Goal: Task Accomplishment & Management: Use online tool/utility

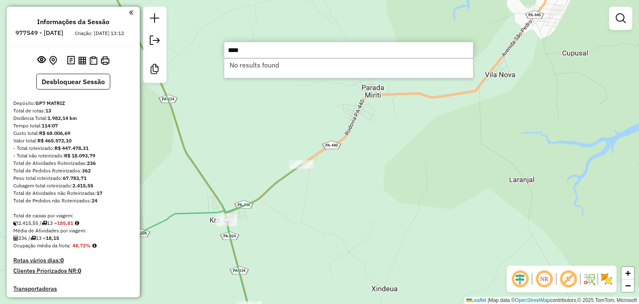
scroll to position [663, 0]
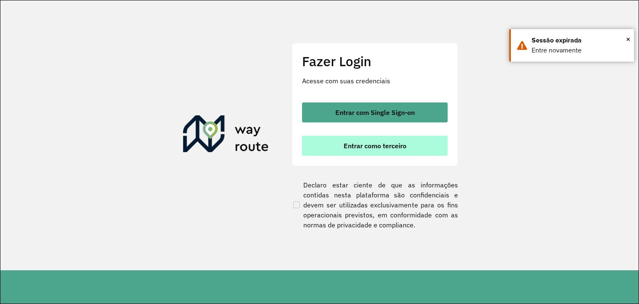
click at [385, 146] on span "Entrar como terceiro" at bounding box center [375, 145] width 63 height 7
click at [365, 145] on span "Entrar como terceiro" at bounding box center [375, 145] width 63 height 7
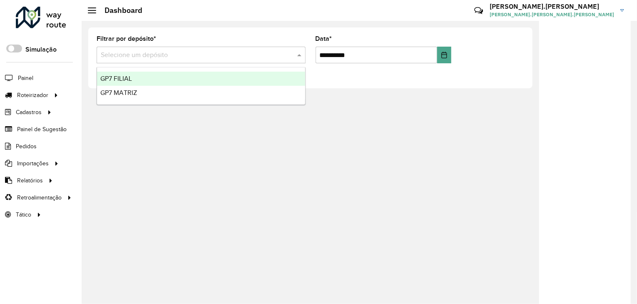
click at [295, 60] on div "Selecione um depósito" at bounding box center [201, 55] width 209 height 17
click at [295, 54] on span at bounding box center [300, 55] width 10 height 10
click at [295, 55] on span at bounding box center [300, 55] width 10 height 10
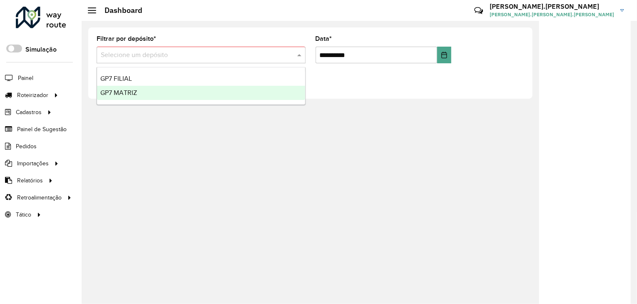
click at [121, 95] on span "GP7 MATRIZ" at bounding box center [118, 92] width 37 height 7
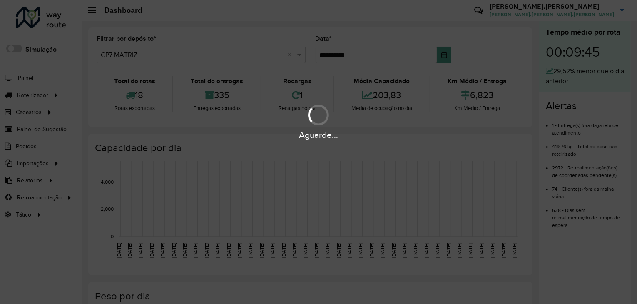
click at [52, 93] on div "Aguarde..." at bounding box center [318, 152] width 637 height 304
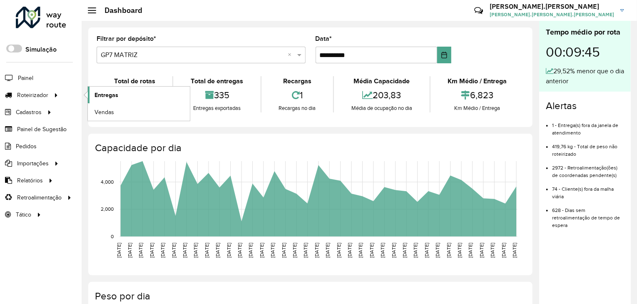
click at [115, 91] on span "Entregas" at bounding box center [106, 95] width 24 height 9
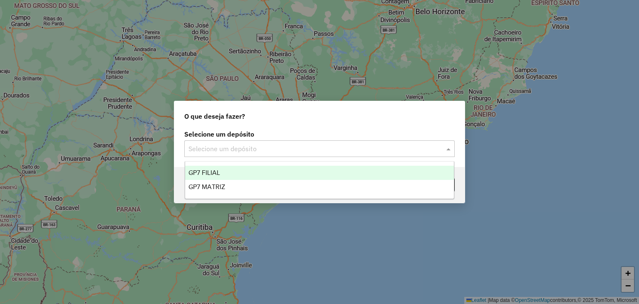
click at [434, 149] on div at bounding box center [319, 148] width 271 height 11
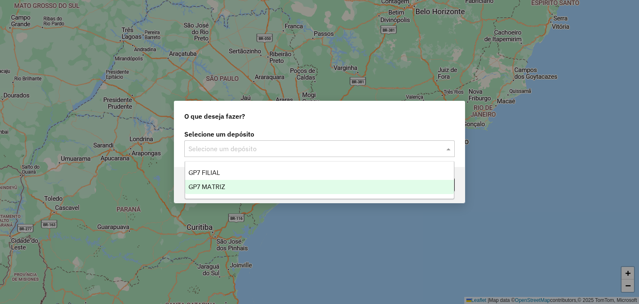
click at [275, 186] on div "GP7 MATRIZ" at bounding box center [319, 187] width 269 height 14
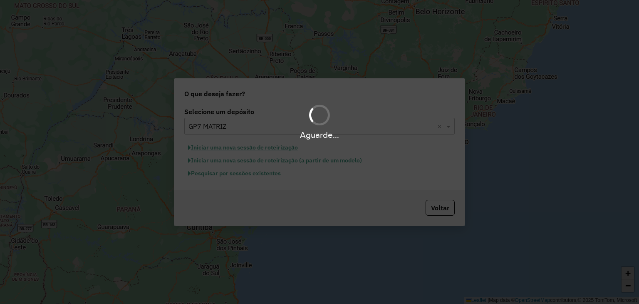
click at [268, 175] on div "Aguarde..." at bounding box center [319, 152] width 639 height 304
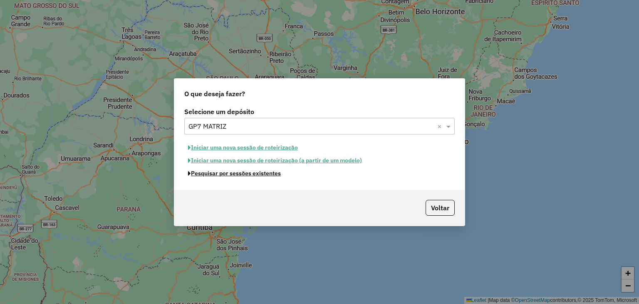
click at [268, 175] on button "Pesquisar por sessões existentes" at bounding box center [234, 173] width 100 height 13
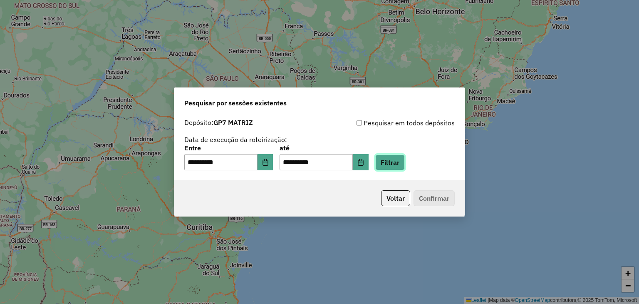
click at [405, 155] on button "Filtrar" at bounding box center [390, 162] width 30 height 16
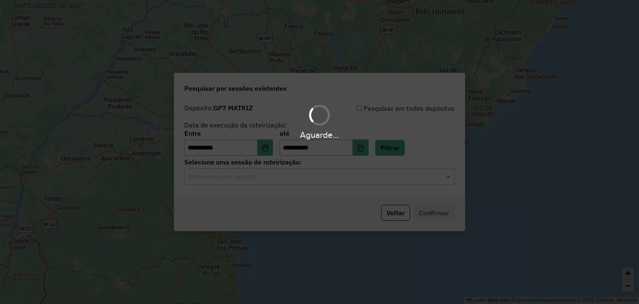
click at [392, 178] on div "Aguarde..." at bounding box center [319, 152] width 639 height 304
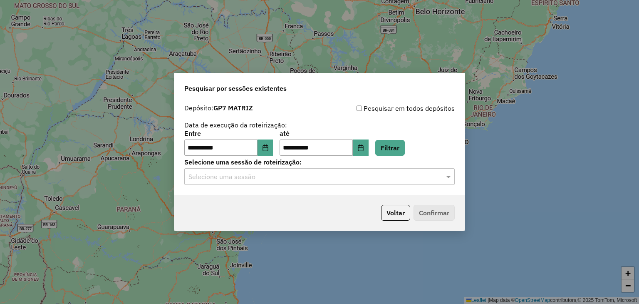
click at [392, 178] on input "text" at bounding box center [312, 177] width 246 height 10
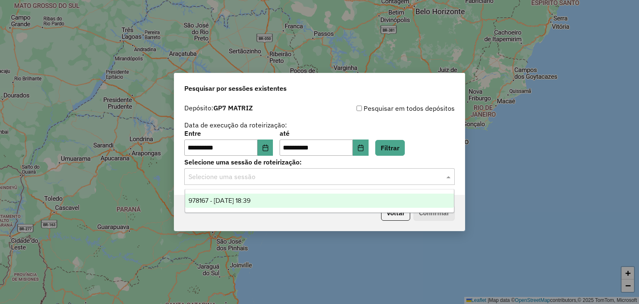
click at [299, 207] on div "978167 - 12/08/2025 18:39" at bounding box center [319, 201] width 269 height 14
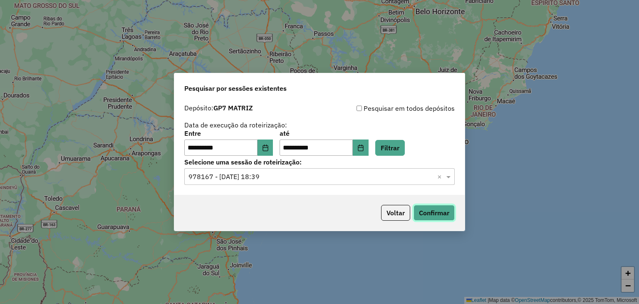
click at [434, 209] on button "Confirmar" at bounding box center [434, 213] width 41 height 16
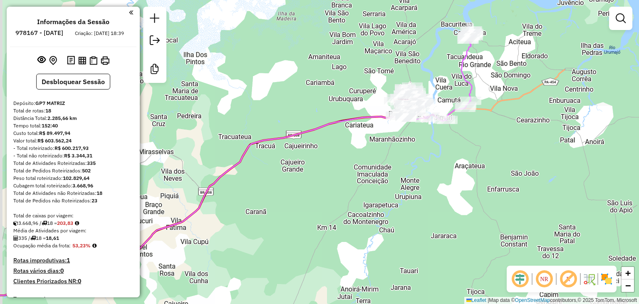
drag, startPoint x: 427, startPoint y: 88, endPoint x: 463, endPoint y: 86, distance: 36.3
click at [463, 86] on div "Janela de atendimento Grade de atendimento Capacidade Transportadoras Veículos …" at bounding box center [319, 152] width 639 height 304
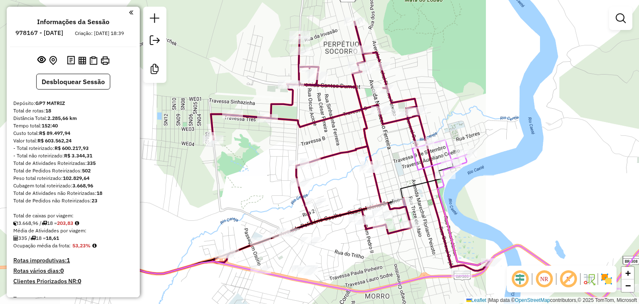
drag, startPoint x: 381, startPoint y: 64, endPoint x: 473, endPoint y: 106, distance: 100.9
click at [473, 106] on div "Janela de atendimento Grade de atendimento Capacidade Transportadoras Veículos …" at bounding box center [319, 152] width 639 height 304
